Goal: Find specific page/section: Find specific page/section

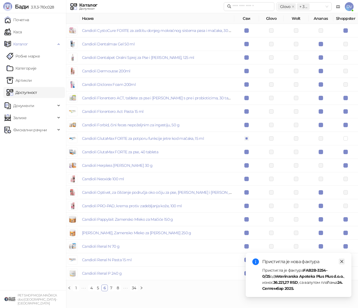
click at [341, 261] on icon "close" at bounding box center [341, 261] width 3 height 3
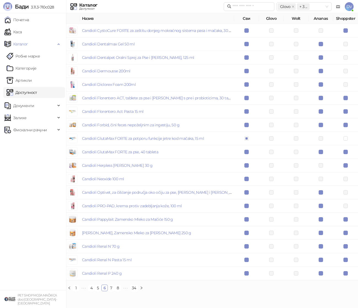
click at [31, 161] on ul "Почетна [PERSON_NAME] Робне марке [PERSON_NAME] Доступност Документи Залихе Фис…" at bounding box center [33, 151] width 66 height 277
click at [37, 94] on link "Доступност" at bounding box center [22, 92] width 31 height 11
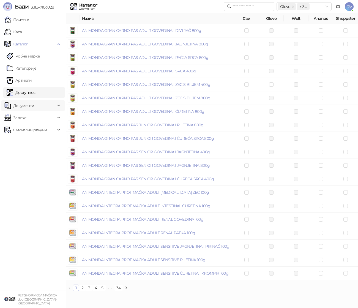
click at [40, 106] on span "Документи" at bounding box center [29, 105] width 51 height 11
click at [36, 117] on link "Улазни документи" at bounding box center [29, 117] width 44 height 11
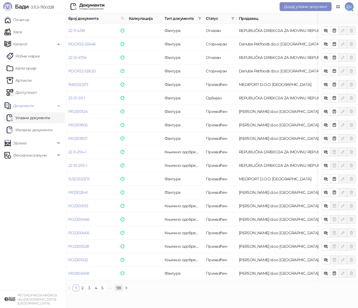
click at [118, 288] on link "98" at bounding box center [119, 288] width 8 height 6
